Goal: Book appointment/travel/reservation

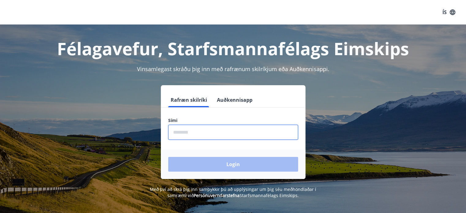
click at [221, 130] on input "phone" at bounding box center [233, 132] width 130 height 15
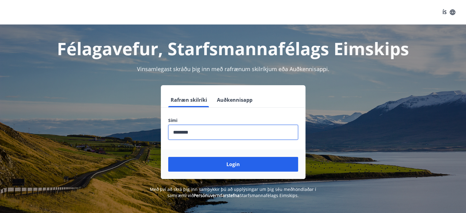
type input "********"
click at [168, 157] on button "Login" at bounding box center [233, 164] width 130 height 15
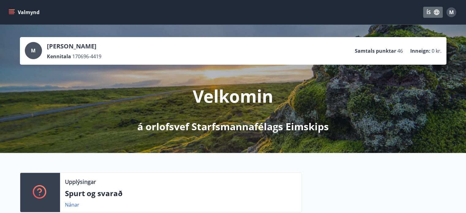
click at [433, 13] on button "ÍS" at bounding box center [433, 12] width 20 height 11
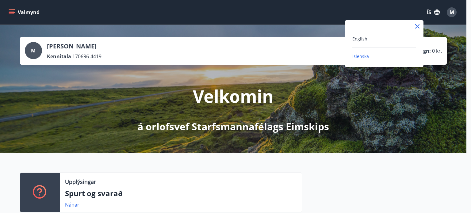
click at [372, 39] on div "English" at bounding box center [384, 38] width 64 height 7
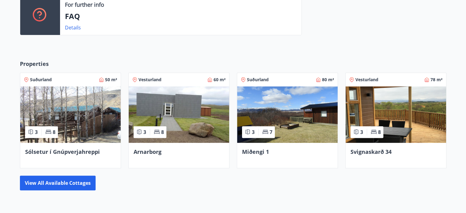
scroll to position [215, 0]
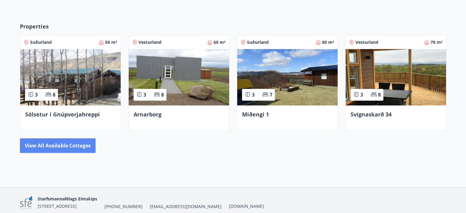
click at [78, 148] on button "View all available cottages" at bounding box center [58, 145] width 76 height 15
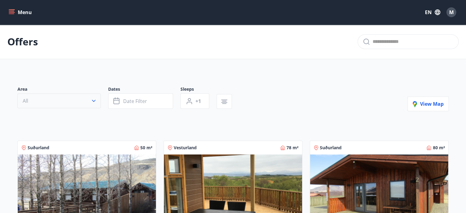
click at [81, 99] on button "All" at bounding box center [58, 100] width 83 height 15
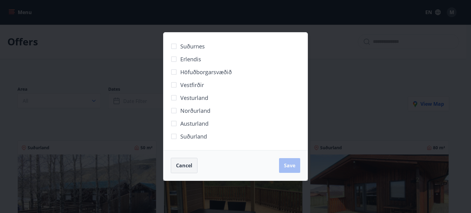
click at [177, 164] on span "Cancel" at bounding box center [184, 165] width 16 height 7
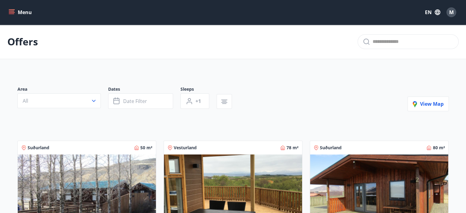
click at [138, 93] on span "Dates" at bounding box center [144, 89] width 72 height 7
click at [138, 101] on span "Date filter" at bounding box center [135, 101] width 24 height 7
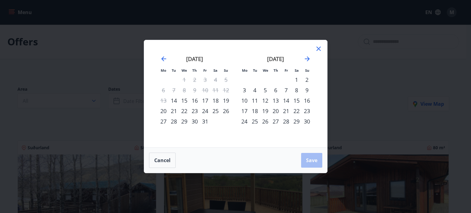
click at [295, 78] on div "1" at bounding box center [296, 79] width 10 height 10
click at [305, 120] on div "30" at bounding box center [307, 121] width 10 height 10
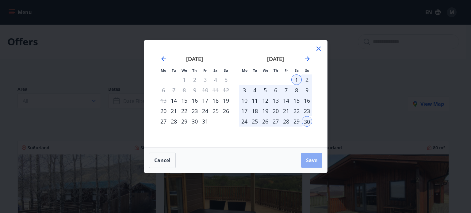
click at [314, 162] on span "Save" at bounding box center [311, 160] width 11 height 7
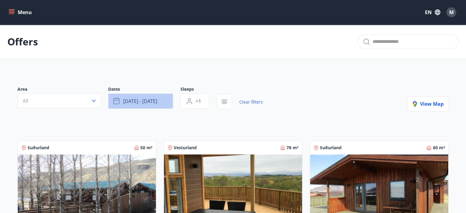
click at [139, 104] on button "[DATE] - [DATE]" at bounding box center [140, 100] width 65 height 15
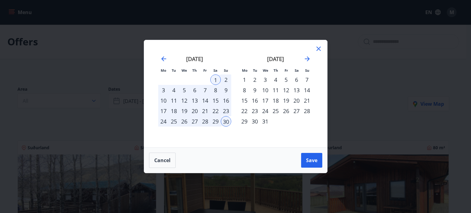
click at [204, 90] on div "7" at bounding box center [205, 90] width 10 height 10
click at [225, 92] on div "9" at bounding box center [226, 90] width 10 height 10
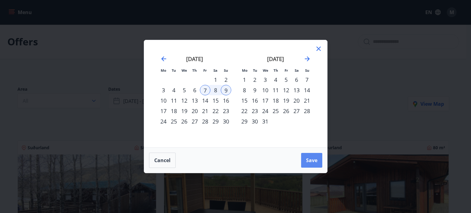
click at [309, 158] on span "Save" at bounding box center [311, 160] width 11 height 7
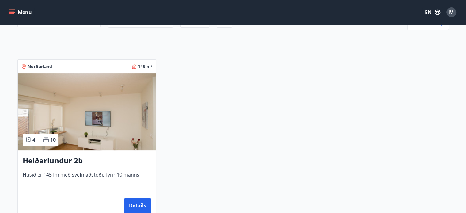
scroll to position [92, 0]
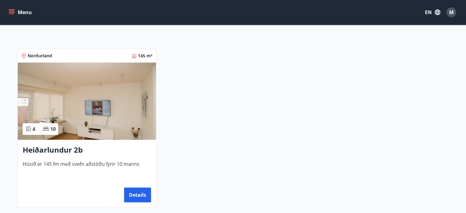
click at [74, 128] on img at bounding box center [87, 101] width 138 height 77
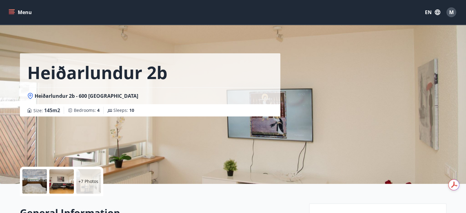
click at [45, 181] on div at bounding box center [34, 181] width 25 height 25
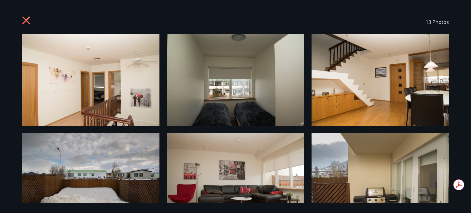
click at [23, 17] on icon at bounding box center [27, 21] width 10 height 10
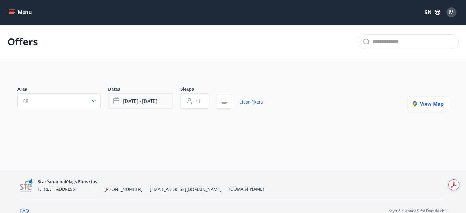
click at [135, 105] on button "[DATE] - [DATE]" at bounding box center [140, 100] width 65 height 15
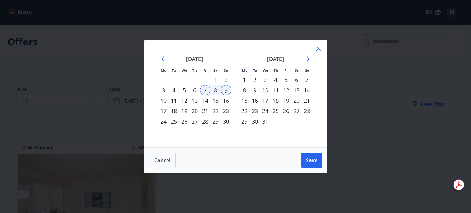
click at [204, 112] on div "21" at bounding box center [205, 111] width 10 height 10
click at [227, 111] on div "23" at bounding box center [226, 111] width 10 height 10
click at [309, 158] on span "Save" at bounding box center [311, 160] width 11 height 7
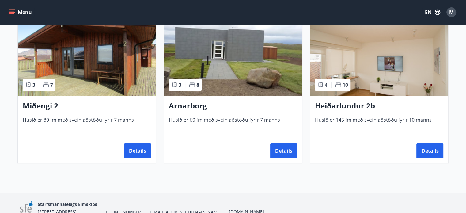
scroll to position [167, 0]
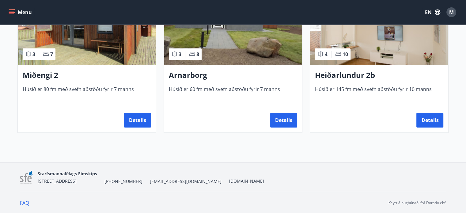
drag, startPoint x: 103, startPoint y: 60, endPoint x: 76, endPoint y: 60, distance: 27.0
click at [76, 60] on img at bounding box center [87, 26] width 138 height 77
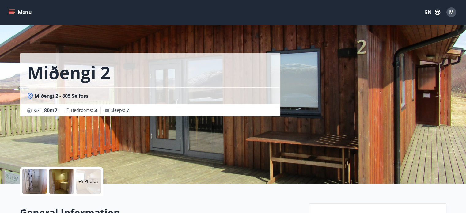
click at [59, 189] on div at bounding box center [61, 181] width 25 height 25
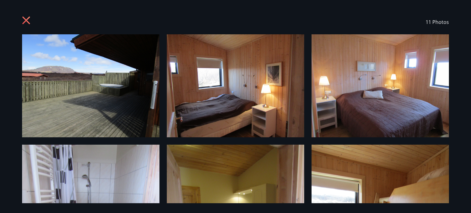
click at [25, 18] on icon at bounding box center [27, 21] width 10 height 10
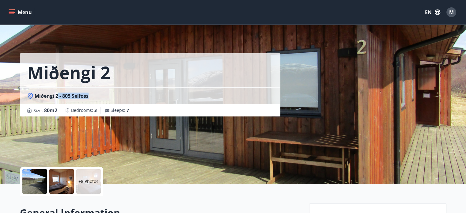
drag, startPoint x: 89, startPoint y: 98, endPoint x: 58, endPoint y: 95, distance: 31.7
click at [58, 95] on div "Miðengi 2 - 805 Selfoss" at bounding box center [150, 96] width 246 height 7
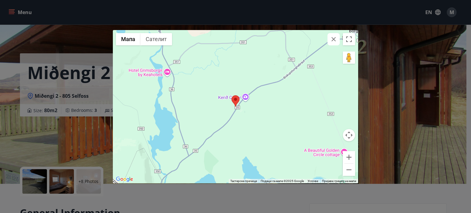
click at [246, 196] on div "← Померите налево → Померите надесно ↑ Померите нагоре ↓ Померите надоле + Увећ…" at bounding box center [235, 106] width 471 height 213
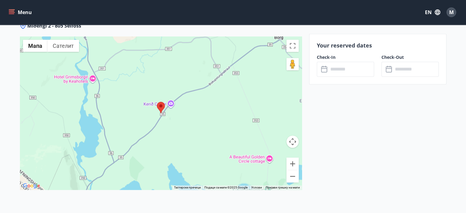
scroll to position [966, 0]
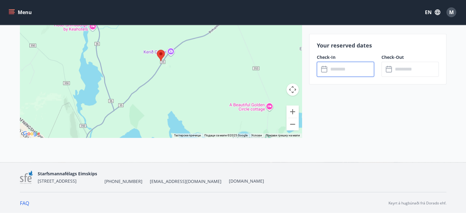
click at [357, 68] on input "text" at bounding box center [352, 69] width 46 height 15
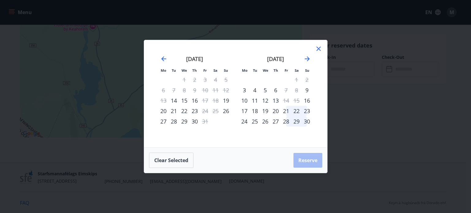
click at [285, 110] on div "21" at bounding box center [286, 111] width 10 height 10
click at [306, 112] on div "23" at bounding box center [307, 111] width 10 height 10
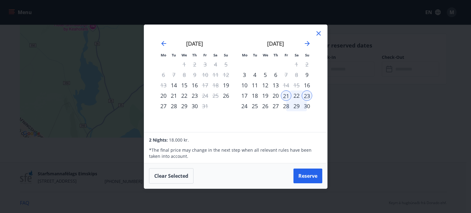
click at [319, 33] on icon at bounding box center [318, 33] width 7 height 7
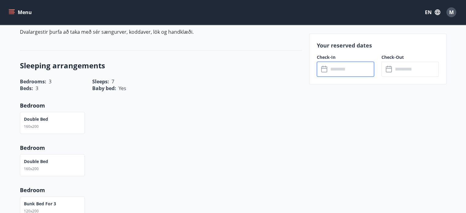
scroll to position [108, 0]
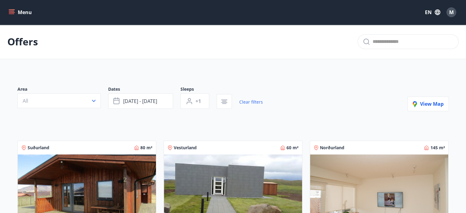
scroll to position [123, 0]
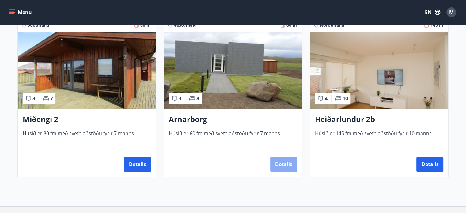
click at [286, 165] on button "Details" at bounding box center [283, 164] width 27 height 15
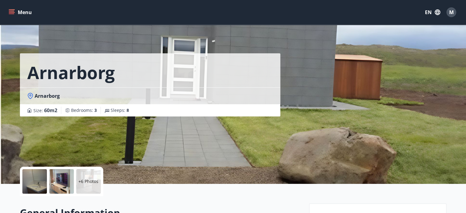
click at [41, 181] on div at bounding box center [34, 181] width 25 height 25
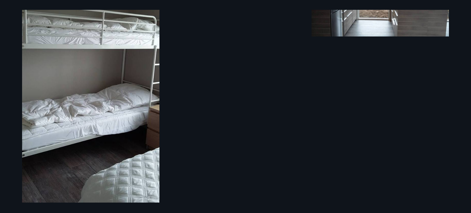
scroll to position [497, 0]
